Goal: Information Seeking & Learning: Learn about a topic

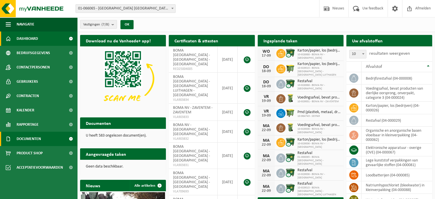
click at [32, 139] on span "Documenten" at bounding box center [29, 138] width 24 height 14
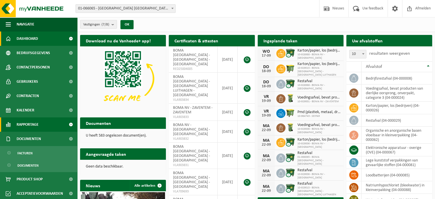
click at [37, 126] on span "Rapportage" at bounding box center [28, 124] width 22 height 14
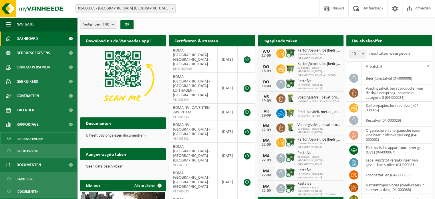
click at [39, 139] on span "In grafiekvorm" at bounding box center [30, 138] width 26 height 11
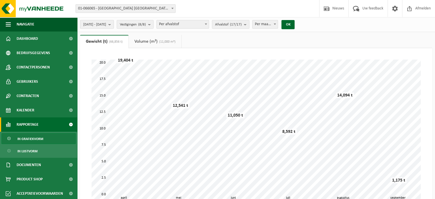
click at [106, 24] on span "[DATE] - [DATE]" at bounding box center [94, 24] width 23 height 9
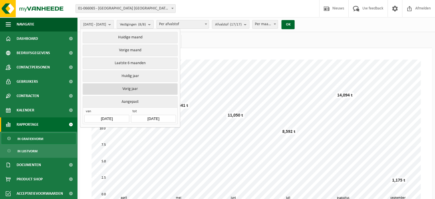
click at [141, 89] on button "Vorig jaar" at bounding box center [130, 88] width 95 height 11
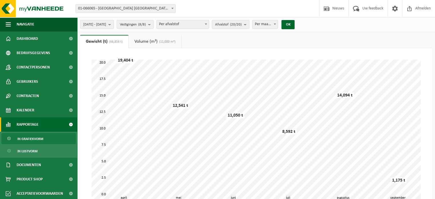
click at [207, 24] on b at bounding box center [206, 23] width 2 height 1
click at [242, 24] on count "(20/20)" at bounding box center [236, 25] width 12 height 4
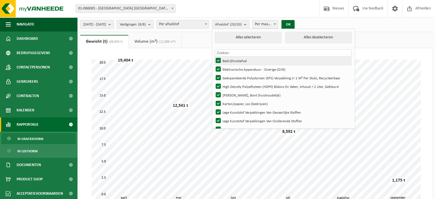
click at [234, 60] on label "Bedrijfsrestafval" at bounding box center [282, 60] width 137 height 9
click at [214, 56] on input "Bedrijfsrestafval" at bounding box center [213, 56] width 0 height 0
checkbox input "false"
click at [234, 67] on label "Elektronische Apparatuur - Overige (OVE)" at bounding box center [282, 69] width 137 height 9
click at [214, 65] on input "Elektronische Apparatuur - Overige (OVE)" at bounding box center [213, 65] width 0 height 0
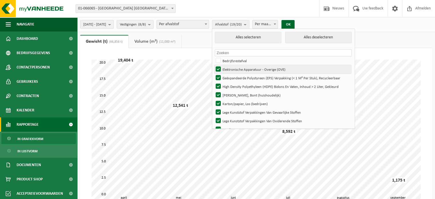
checkbox input "false"
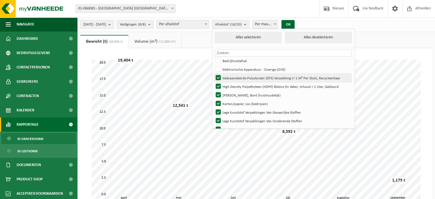
click at [236, 78] on label "Geëxpandeerde Polystyreen (EPS) Verpakking (< 1 M² Per Stuk), Recycleerbaar" at bounding box center [282, 77] width 137 height 9
click at [214, 73] on input "Geëxpandeerde Polystyreen (EPS) Verpakking (< 1 M² Per Stuk), Recycleerbaar" at bounding box center [213, 73] width 0 height 0
checkbox input "false"
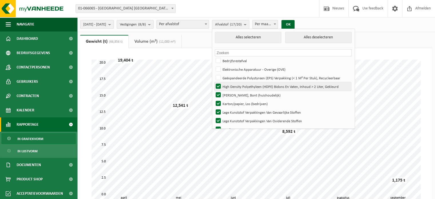
click at [235, 86] on label "High Density Polyethyleen (HDPE) Bidons En Vaten, Inhoud > 2 Liter, Gekleurd" at bounding box center [282, 86] width 137 height 9
click at [214, 82] on input "High Density Polyethyleen (HDPE) Bidons En Vaten, Inhoud > 2 Liter, Gekleurd" at bounding box center [213, 82] width 0 height 0
checkbox input "false"
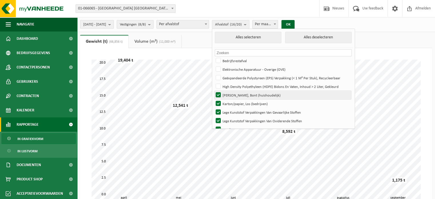
click at [234, 94] on label "[PERSON_NAME], Bont (huishoudelijk)" at bounding box center [282, 95] width 137 height 9
click at [214, 91] on input "[PERSON_NAME], Bont (huishoudelijk)" at bounding box center [213, 90] width 0 height 0
checkbox input "false"
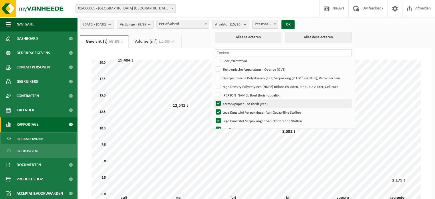
click at [234, 102] on label "Karton/papier, Los (bedrijven)" at bounding box center [282, 103] width 137 height 9
click at [214, 99] on input "Karton/papier, Los (bedrijven)" at bounding box center [213, 99] width 0 height 0
checkbox input "false"
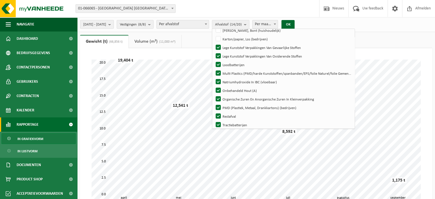
scroll to position [72, 0]
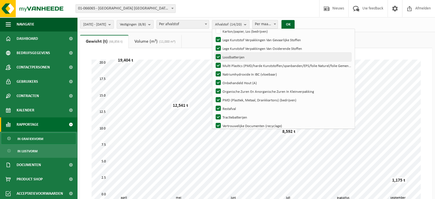
click at [234, 57] on label "Loodbatterijen" at bounding box center [282, 57] width 137 height 9
click at [214, 53] on input "Loodbatterijen" at bounding box center [213, 52] width 0 height 0
checkbox input "false"
click at [234, 66] on label "Multi Plastics (PMD/harde Kunststoffen/spanbanden/EPS/folie Naturel/folie Gemen…" at bounding box center [282, 65] width 137 height 9
click at [214, 61] on input "Multi Plastics (PMD/harde Kunststoffen/spanbanden/EPS/folie Naturel/folie Gemen…" at bounding box center [213, 61] width 0 height 0
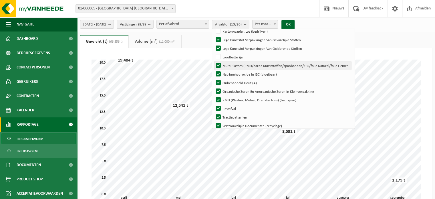
checkbox input "false"
click at [233, 73] on label "Natriumhydroxide In IBC (vloeibaar)" at bounding box center [282, 74] width 137 height 9
click at [214, 70] on input "Natriumhydroxide In IBC (vloeibaar)" at bounding box center [213, 69] width 0 height 0
checkbox input "false"
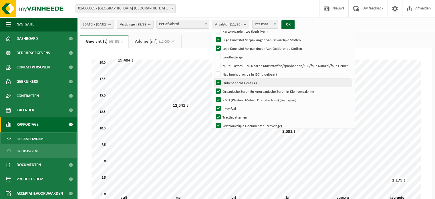
click at [232, 82] on label "Onbehandeld Hout (A)" at bounding box center [282, 82] width 137 height 9
click at [214, 78] on input "Onbehandeld Hout (A)" at bounding box center [213, 78] width 0 height 0
checkbox input "false"
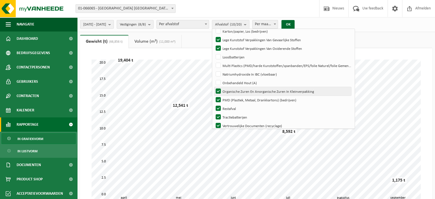
click at [234, 90] on label "Organische Zuren En Anorganische Zuren In Kleinverpakking" at bounding box center [282, 91] width 137 height 9
click at [214, 87] on input "Organische Zuren En Anorganische Zuren In Kleinverpakking" at bounding box center [213, 87] width 0 height 0
checkbox input "false"
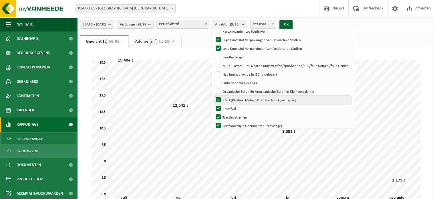
click at [235, 101] on label "PMD (Plastiek, Metaal, Drankkartons) (bedrijven)" at bounding box center [282, 99] width 137 height 9
click at [214, 95] on input "PMD (Plastiek, Metaal, Drankkartons) (bedrijven)" at bounding box center [213, 95] width 0 height 0
checkbox input "false"
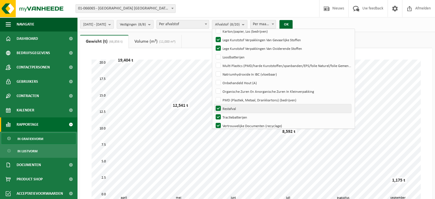
click at [236, 108] on label "Restafval" at bounding box center [282, 108] width 137 height 9
click at [214, 104] on input "Restafval" at bounding box center [213, 104] width 0 height 0
checkbox input "false"
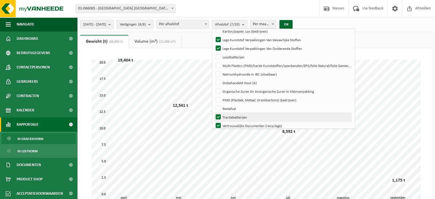
click at [234, 115] on label "Tractiebatterijen" at bounding box center [282, 117] width 137 height 9
click at [214, 113] on input "Tractiebatterijen" at bounding box center [213, 112] width 0 height 0
checkbox input "false"
click at [234, 125] on label "Vertrouwelijke Documenten (recyclage)" at bounding box center [282, 125] width 137 height 9
click at [214, 121] on input "Vertrouwelijke Documenten (recyclage)" at bounding box center [213, 121] width 0 height 0
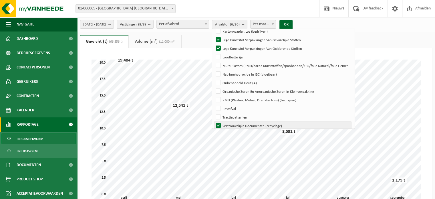
checkbox input "false"
click at [292, 23] on button "OK" at bounding box center [285, 24] width 13 height 9
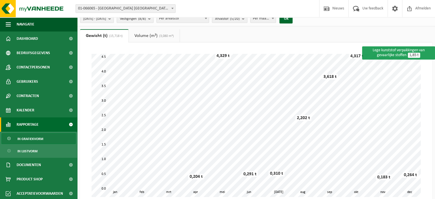
scroll to position [0, 0]
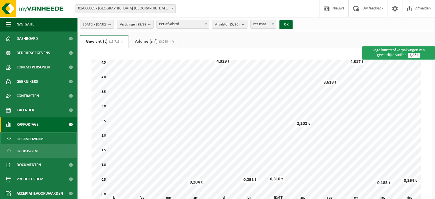
click at [247, 25] on b "submit" at bounding box center [244, 24] width 5 height 8
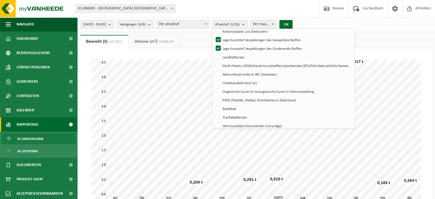
scroll to position [102, 0]
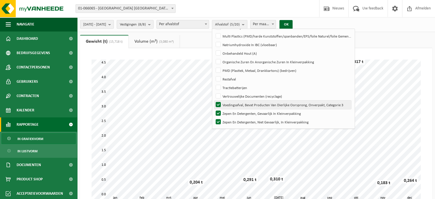
click at [233, 104] on label "Voedingsafval, Bevat Producten Van Dierlijke Oorsprong, Onverpakt, Categorie 3" at bounding box center [282, 104] width 137 height 9
click at [214, 100] on input "Voedingsafval, Bevat Producten Van Dierlijke Oorsprong, Onverpakt, Categorie 3" at bounding box center [213, 100] width 0 height 0
checkbox input "false"
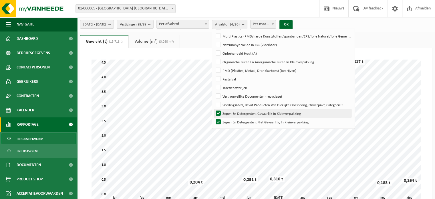
click at [234, 111] on label "Zepen En Detergenten, Gevaarlijk In Kleinverpakking" at bounding box center [282, 113] width 137 height 9
click at [214, 109] on input "Zepen En Detergenten, Gevaarlijk In Kleinverpakking" at bounding box center [213, 109] width 0 height 0
checkbox input "false"
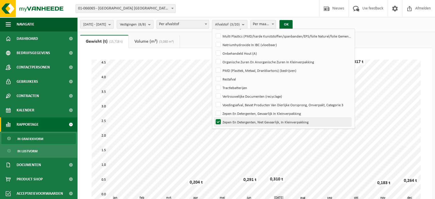
click at [234, 120] on label "Zepen En Detergenten, Niet Gevaarlijk, In Kleinverpakking" at bounding box center [282, 121] width 137 height 9
click at [214, 117] on input "Zepen En Detergenten, Niet Gevaarlijk, In Kleinverpakking" at bounding box center [213, 117] width 0 height 0
checkbox input "false"
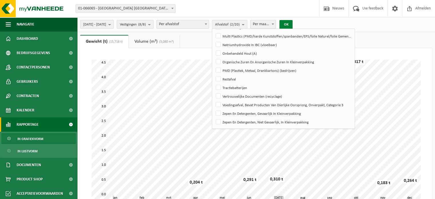
click at [292, 24] on button "OK" at bounding box center [285, 24] width 13 height 9
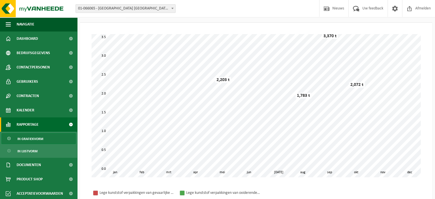
scroll to position [0, 0]
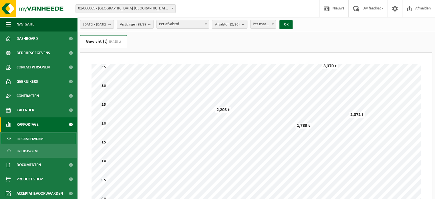
click at [240, 25] on count "(2/20)" at bounding box center [235, 25] width 10 height 4
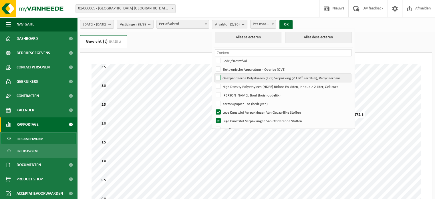
click at [234, 77] on label "Geëxpandeerde Polystyreen (EPS) Verpakking (< 1 M² Per Stuk), Recycleerbaar" at bounding box center [282, 77] width 137 height 9
click at [214, 73] on input "Geëxpandeerde Polystyreen (EPS) Verpakking (< 1 M² Per Stuk), Recycleerbaar" at bounding box center [213, 73] width 0 height 0
checkbox input "true"
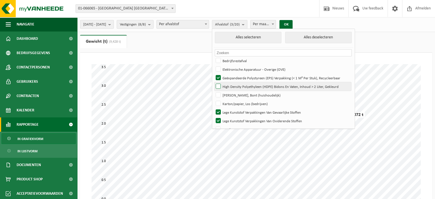
click at [233, 88] on label "High Density Polyethyleen (HDPE) Bidons En Vaten, Inhoud > 2 Liter, Gekleurd" at bounding box center [282, 86] width 137 height 9
click at [214, 82] on input "High Density Polyethyleen (HDPE) Bidons En Vaten, Inhoud > 2 Liter, Gekleurd" at bounding box center [213, 82] width 0 height 0
checkbox input "true"
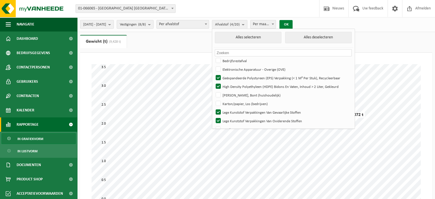
click at [292, 26] on button "OK" at bounding box center [285, 24] width 13 height 9
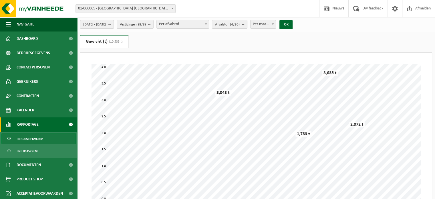
click at [99, 26] on span "[DATE] - [DATE]" at bounding box center [94, 24] width 23 height 9
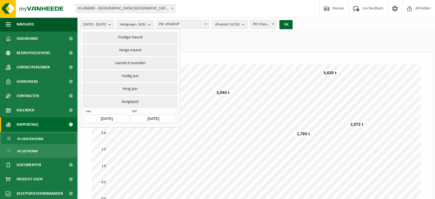
click at [133, 101] on button "Aangepast" at bounding box center [130, 101] width 95 height 11
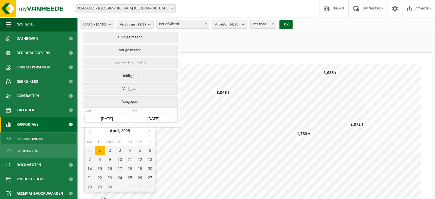
click at [119, 117] on input "[DATE]" at bounding box center [106, 119] width 45 height 8
click at [105, 116] on input "[DATE]" at bounding box center [106, 119] width 45 height 8
click at [89, 130] on icon at bounding box center [90, 130] width 9 height 9
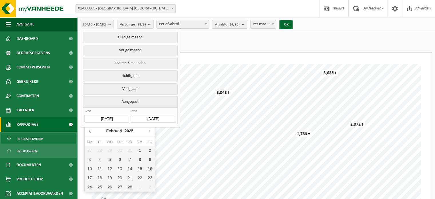
click at [89, 130] on icon at bounding box center [89, 130] width 1 height 3
click at [109, 147] on div "1" at bounding box center [110, 149] width 10 height 9
type input "[DATE]"
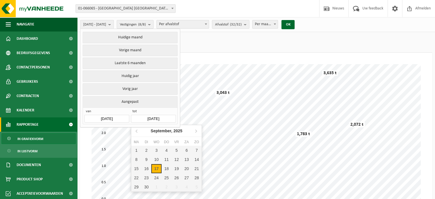
click at [163, 116] on input "[DATE]" at bounding box center [153, 119] width 45 height 8
click at [136, 130] on icon at bounding box center [136, 130] width 1 height 3
click at [197, 186] on div "31" at bounding box center [197, 186] width 10 height 9
type input "[DATE]"
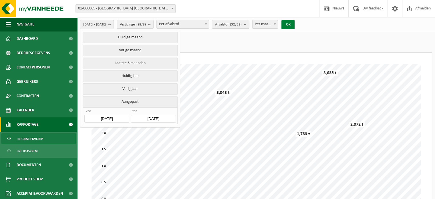
click at [294, 24] on button "OK" at bounding box center [287, 24] width 13 height 9
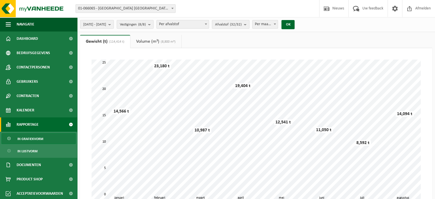
click at [249, 23] on b "submit" at bounding box center [246, 24] width 5 height 8
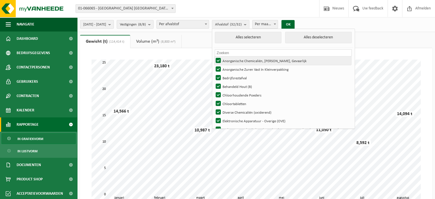
click at [234, 60] on label "Anorganische Chemicaliën, [PERSON_NAME], Gevaarlijk" at bounding box center [282, 60] width 137 height 9
click at [214, 56] on input "Anorganische Chemicaliën, [PERSON_NAME], Gevaarlijk" at bounding box center [213, 56] width 0 height 0
checkbox input "false"
click at [235, 69] on label "Anorganische Zuren Vast In Kleinverpakking" at bounding box center [282, 69] width 137 height 9
click at [214, 65] on input "Anorganische Zuren Vast In Kleinverpakking" at bounding box center [213, 65] width 0 height 0
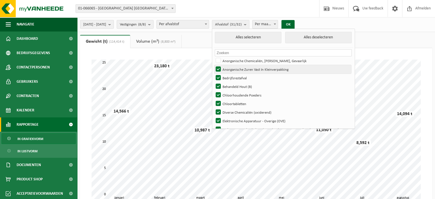
checkbox input "false"
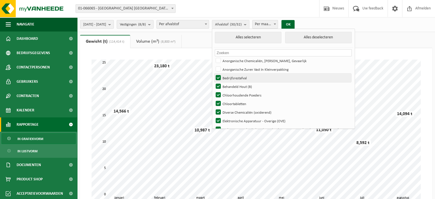
click at [235, 76] on label "Bedrijfsrestafval" at bounding box center [282, 77] width 137 height 9
click at [214, 73] on input "Bedrijfsrestafval" at bounding box center [213, 73] width 0 height 0
checkbox input "false"
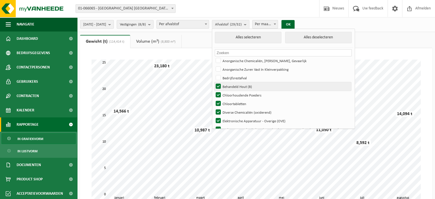
click at [237, 84] on label "Behandeld Hout (B)" at bounding box center [282, 86] width 137 height 9
click at [214, 82] on input "Behandeld Hout (B)" at bounding box center [213, 82] width 0 height 0
checkbox input "false"
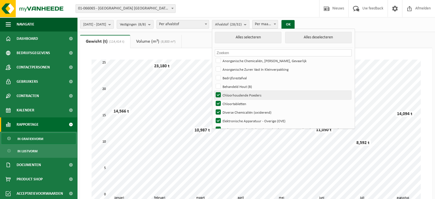
click at [239, 93] on label "Chloorhoudende Poeders" at bounding box center [282, 95] width 137 height 9
click at [214, 91] on input "Chloorhoudende Poeders" at bounding box center [213, 90] width 0 height 0
checkbox input "false"
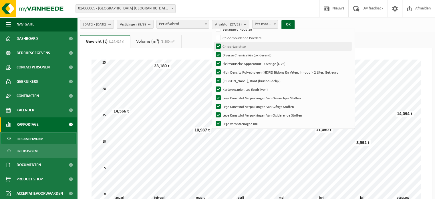
click at [242, 46] on label "Chloortabletten" at bounding box center [282, 46] width 137 height 9
click at [214, 42] on input "Chloortabletten" at bounding box center [213, 42] width 0 height 0
checkbox input "false"
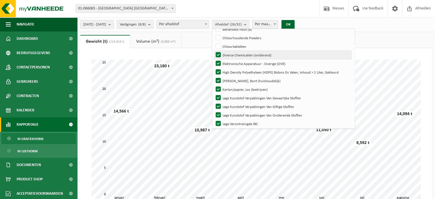
click at [242, 55] on label "Diverse Chemicaliën (oxiderend)" at bounding box center [282, 55] width 137 height 9
click at [214, 51] on input "Diverse Chemicaliën (oxiderend)" at bounding box center [213, 50] width 0 height 0
checkbox input "false"
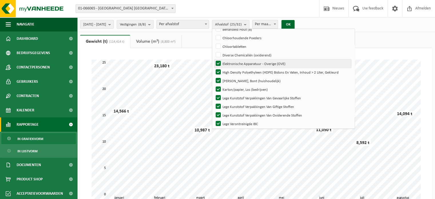
click at [240, 61] on label "Elektronische Apparatuur - Overige (OVE)" at bounding box center [282, 63] width 137 height 9
click at [214, 59] on input "Elektronische Apparatuur - Overige (OVE)" at bounding box center [213, 59] width 0 height 0
checkbox input "false"
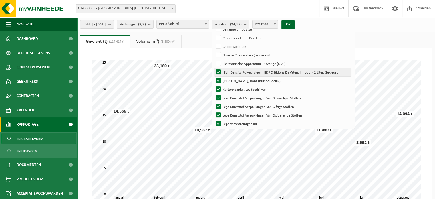
click at [243, 73] on label "High Density Polyethyleen (HDPE) Bidons En Vaten, Inhoud > 2 Liter, Gekleurd" at bounding box center [282, 72] width 137 height 9
click at [214, 68] on input "High Density Polyethyleen (HDPE) Bidons En Vaten, Inhoud > 2 Liter, Gekleurd" at bounding box center [213, 67] width 0 height 0
click at [235, 72] on label "High Density Polyethyleen (HDPE) Bidons En Vaten, Inhoud > 2 Liter, Gekleurd" at bounding box center [282, 72] width 137 height 9
click at [214, 68] on input "High Density Polyethyleen (HDPE) Bidons En Vaten, Inhoud > 2 Liter, Gekleurd" at bounding box center [213, 67] width 0 height 0
checkbox input "true"
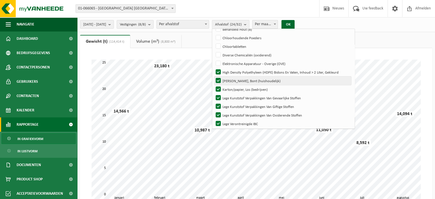
click at [235, 81] on label "[PERSON_NAME], Bont (huishoudelijk)" at bounding box center [282, 80] width 137 height 9
click at [214, 76] on input "[PERSON_NAME], Bont (huishoudelijk)" at bounding box center [213, 76] width 0 height 0
checkbox input "false"
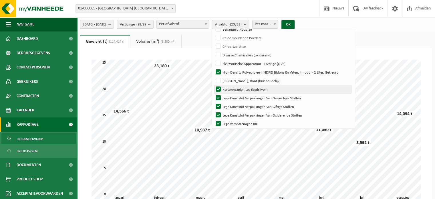
click at [235, 88] on label "Karton/papier, Los (bedrijven)" at bounding box center [282, 89] width 137 height 9
click at [214, 85] on input "Karton/papier, Los (bedrijven)" at bounding box center [213, 85] width 0 height 0
checkbox input "false"
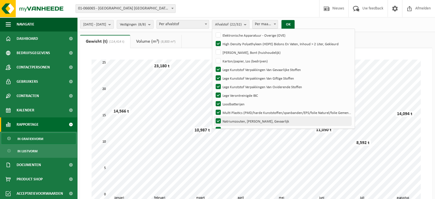
scroll to position [86, 0]
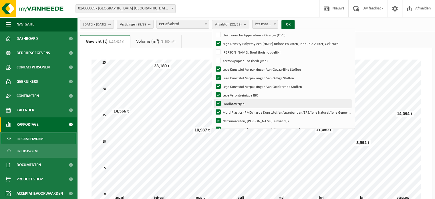
click at [234, 103] on label "Loodbatterijen" at bounding box center [282, 103] width 137 height 9
click at [214, 99] on input "Loodbatterijen" at bounding box center [213, 99] width 0 height 0
checkbox input "false"
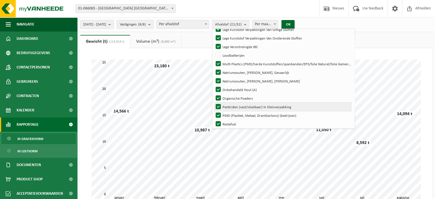
scroll to position [143, 0]
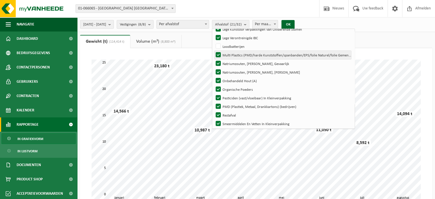
click at [234, 55] on label "Multi Plastics (PMD/harde Kunststoffen/spanbanden/EPS/folie Naturel/folie Gemen…" at bounding box center [282, 55] width 137 height 9
click at [214, 51] on input "Multi Plastics (PMD/harde Kunststoffen/spanbanden/EPS/folie Naturel/folie Gemen…" at bounding box center [213, 50] width 0 height 0
checkbox input "false"
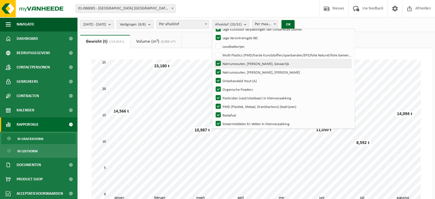
click at [234, 61] on label "Natriumzouten, [PERSON_NAME], Gevaarlijk" at bounding box center [282, 63] width 137 height 9
click at [214, 59] on input "Natriumzouten, [PERSON_NAME], Gevaarlijk" at bounding box center [213, 59] width 0 height 0
checkbox input "false"
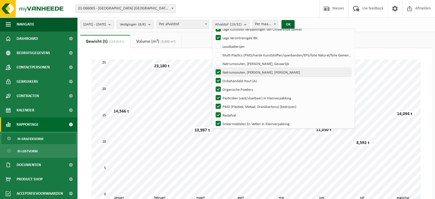
click at [234, 72] on label "Natriumzouten, [PERSON_NAME], [PERSON_NAME]" at bounding box center [282, 72] width 137 height 9
click at [214, 68] on input "Natriumzouten, [PERSON_NAME], [PERSON_NAME]" at bounding box center [213, 67] width 0 height 0
checkbox input "false"
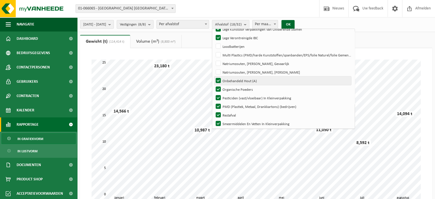
click at [236, 81] on label "Onbehandeld Hout (A)" at bounding box center [282, 80] width 137 height 9
click at [214, 76] on input "Onbehandeld Hout (A)" at bounding box center [213, 76] width 0 height 0
checkbox input "false"
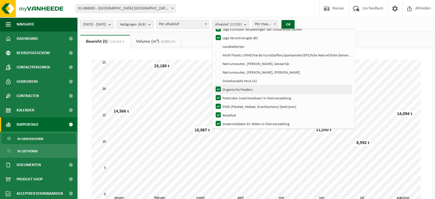
click at [235, 89] on label "Organische Poeders" at bounding box center [282, 89] width 137 height 9
click at [214, 85] on input "Organische Poeders" at bounding box center [213, 85] width 0 height 0
checkbox input "false"
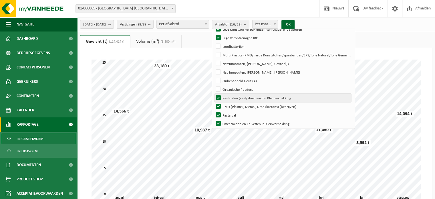
click at [237, 97] on label "Pesticiden (vast/vloeibaar) In Kleinverpakking" at bounding box center [282, 97] width 137 height 9
click at [214, 93] on input "Pesticiden (vast/vloeibaar) In Kleinverpakking" at bounding box center [213, 93] width 0 height 0
checkbox input "false"
click at [234, 106] on label "PMD (Plastiek, Metaal, Drankkartons) (bedrijven)" at bounding box center [282, 106] width 137 height 9
click at [214, 102] on input "PMD (Plastiek, Metaal, Drankkartons) (bedrijven)" at bounding box center [213, 102] width 0 height 0
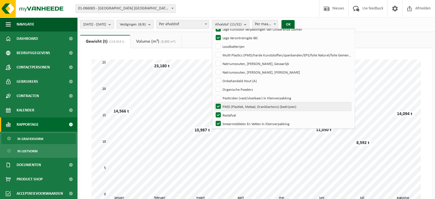
checkbox input "false"
click at [234, 112] on label "Restafval" at bounding box center [282, 115] width 137 height 9
click at [214, 111] on input "Restafval" at bounding box center [213, 110] width 0 height 0
checkbox input "false"
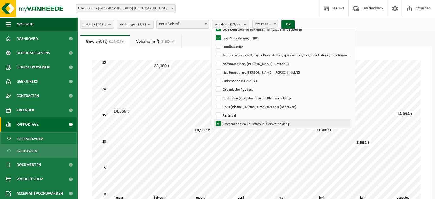
click at [234, 120] on label "Smeermiddelen En Vetten In Kleinverpakking" at bounding box center [282, 123] width 137 height 9
click at [214, 119] on input "Smeermiddelen En Vetten In Kleinverpakking" at bounding box center [213, 119] width 0 height 0
checkbox input "false"
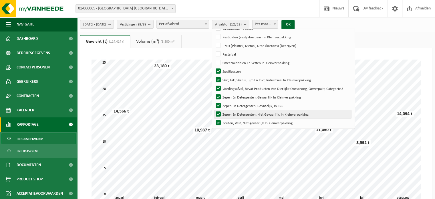
scroll to position [205, 0]
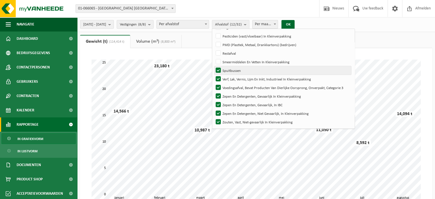
click at [232, 69] on label "Spuitbussen" at bounding box center [282, 70] width 137 height 9
click at [214, 66] on input "Spuitbussen" at bounding box center [213, 66] width 0 height 0
checkbox input "false"
click at [234, 78] on label "Verf, Lak, Vernis, Lijm En Inkt, Industrieel In Kleinverpakking" at bounding box center [282, 79] width 137 height 9
click at [214, 75] on input "Verf, Lak, Vernis, Lijm En Inkt, Industrieel In Kleinverpakking" at bounding box center [213, 74] width 0 height 0
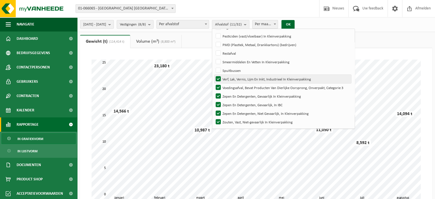
checkbox input "false"
click at [235, 88] on label "Voedingsafval, Bevat Producten Van Dierlijke Oorsprong, Onverpakt, Categorie 3" at bounding box center [282, 87] width 137 height 9
click at [214, 83] on input "Voedingsafval, Bevat Producten Van Dierlijke Oorsprong, Onverpakt, Categorie 3" at bounding box center [213, 83] width 0 height 0
checkbox input "false"
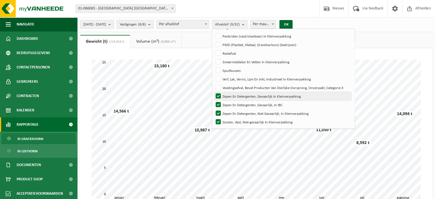
click at [235, 94] on label "Zepen En Detergenten, Gevaarlijk In Kleinverpakking" at bounding box center [282, 96] width 137 height 9
click at [214, 92] on input "Zepen En Detergenten, Gevaarlijk In Kleinverpakking" at bounding box center [213, 91] width 0 height 0
checkbox input "false"
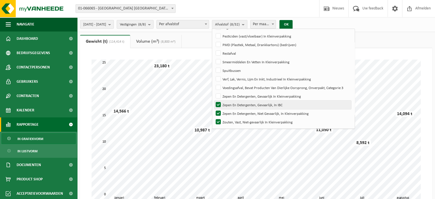
click at [236, 105] on label "Zepen En Detergenten, Gevaarlijk, In IBC" at bounding box center [282, 104] width 137 height 9
click at [214, 100] on input "Zepen En Detergenten, Gevaarlijk, In IBC" at bounding box center [213, 100] width 0 height 0
checkbox input "false"
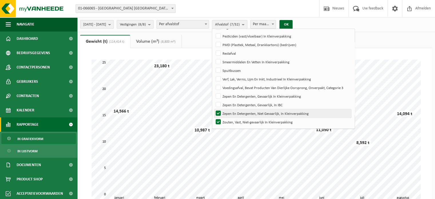
click at [236, 112] on label "Zepen En Detergenten, Niet Gevaarlijk, In Kleinverpakking" at bounding box center [282, 113] width 137 height 9
click at [214, 109] on input "Zepen En Detergenten, Niet Gevaarlijk, In Kleinverpakking" at bounding box center [213, 109] width 0 height 0
checkbox input "false"
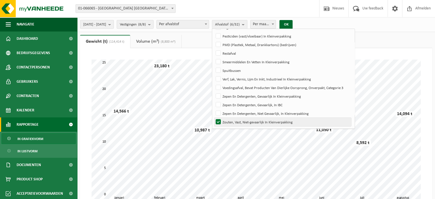
click at [236, 120] on label "Zouten, Vast, Niet-gevaarlijk In Kleinverpakking" at bounding box center [282, 121] width 137 height 9
click at [214, 117] on input "Zouten, Vast, Niet-gevaarlijk In Kleinverpakking" at bounding box center [213, 117] width 0 height 0
checkbox input "false"
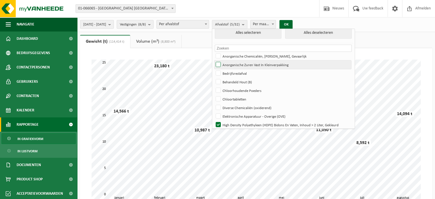
scroll to position [90, 0]
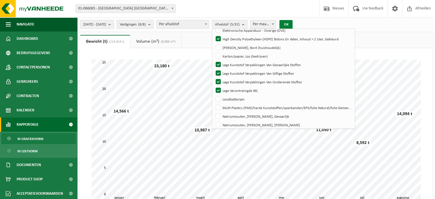
click at [292, 25] on button "OK" at bounding box center [285, 24] width 13 height 9
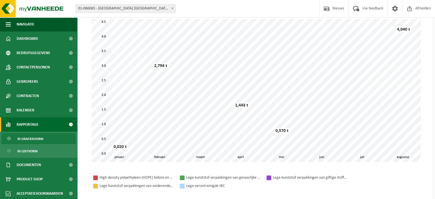
scroll to position [43, 0]
